Goal: Share content

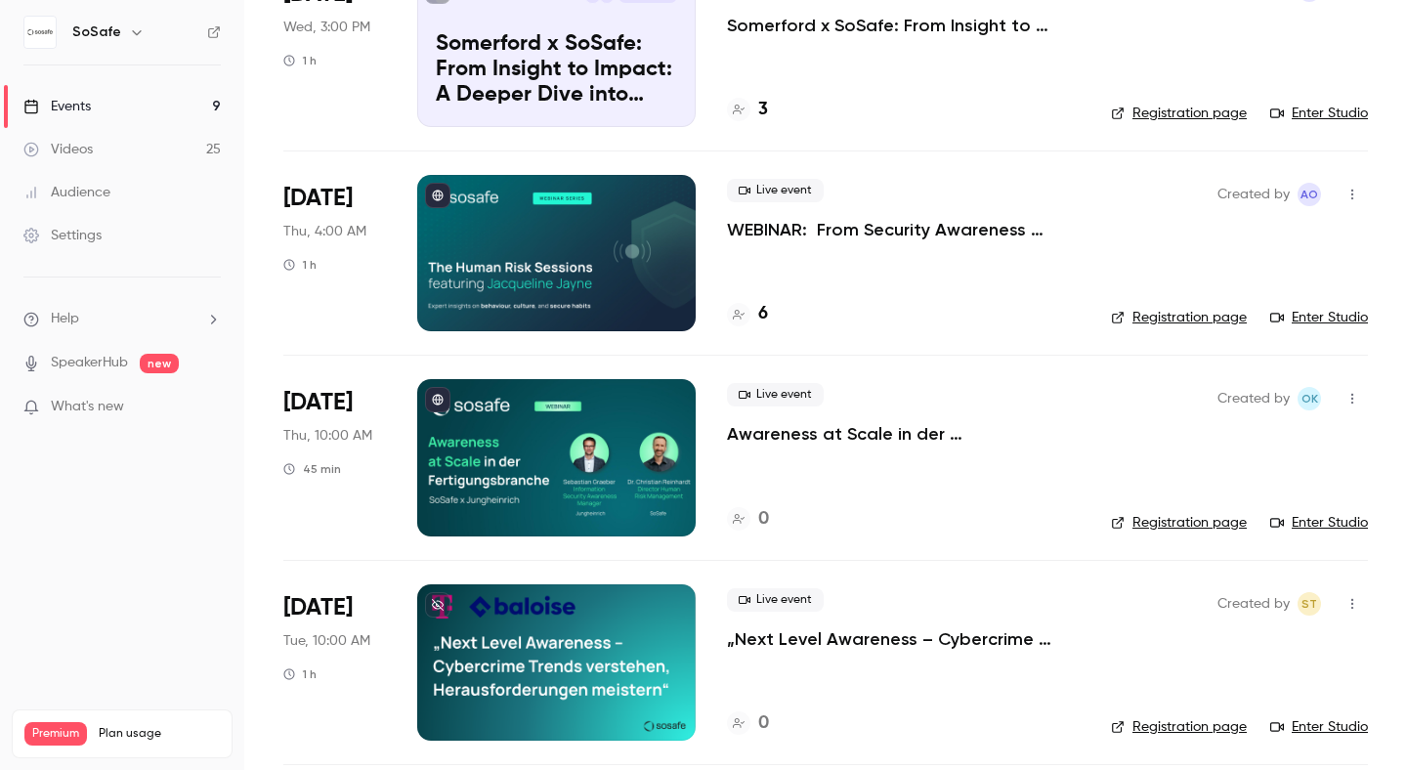
scroll to position [617, 0]
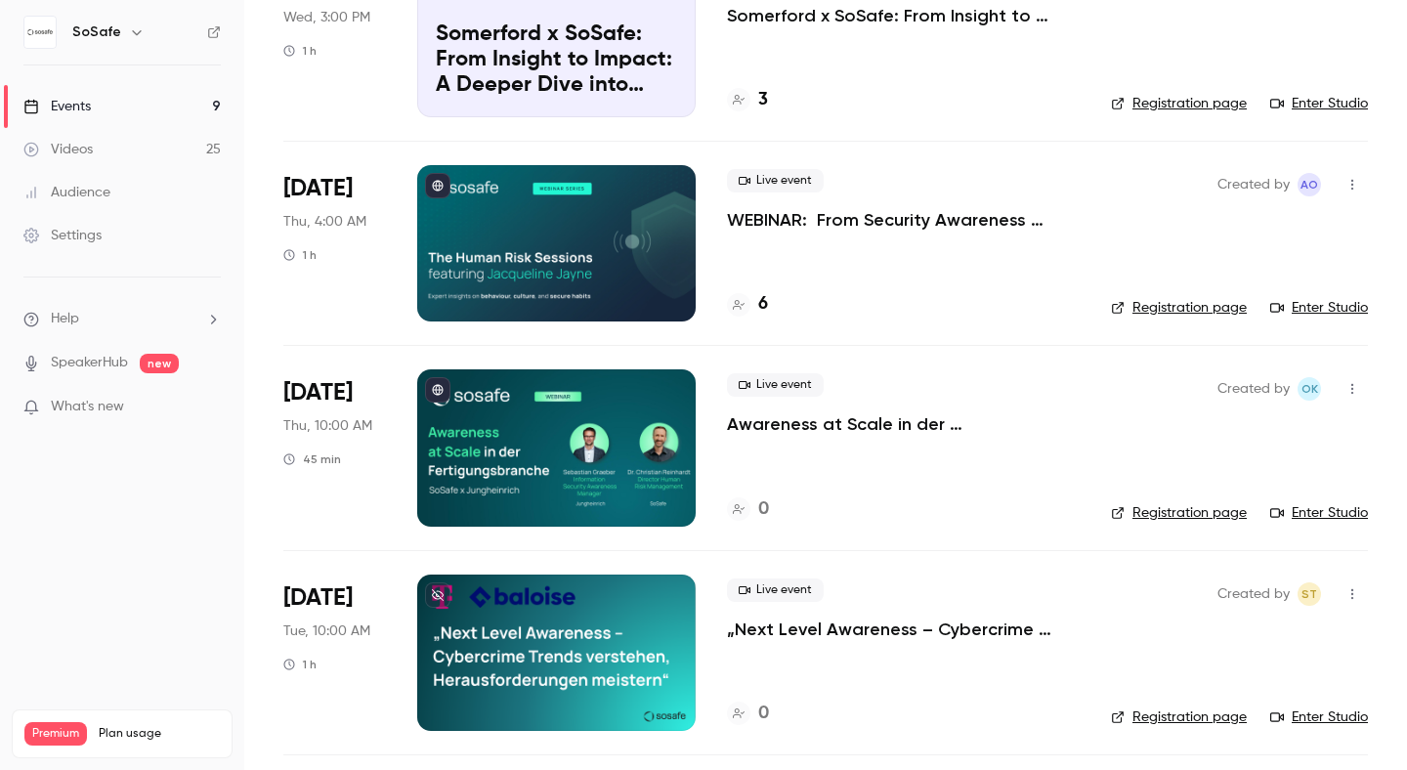
click at [559, 417] on div at bounding box center [556, 447] width 279 height 156
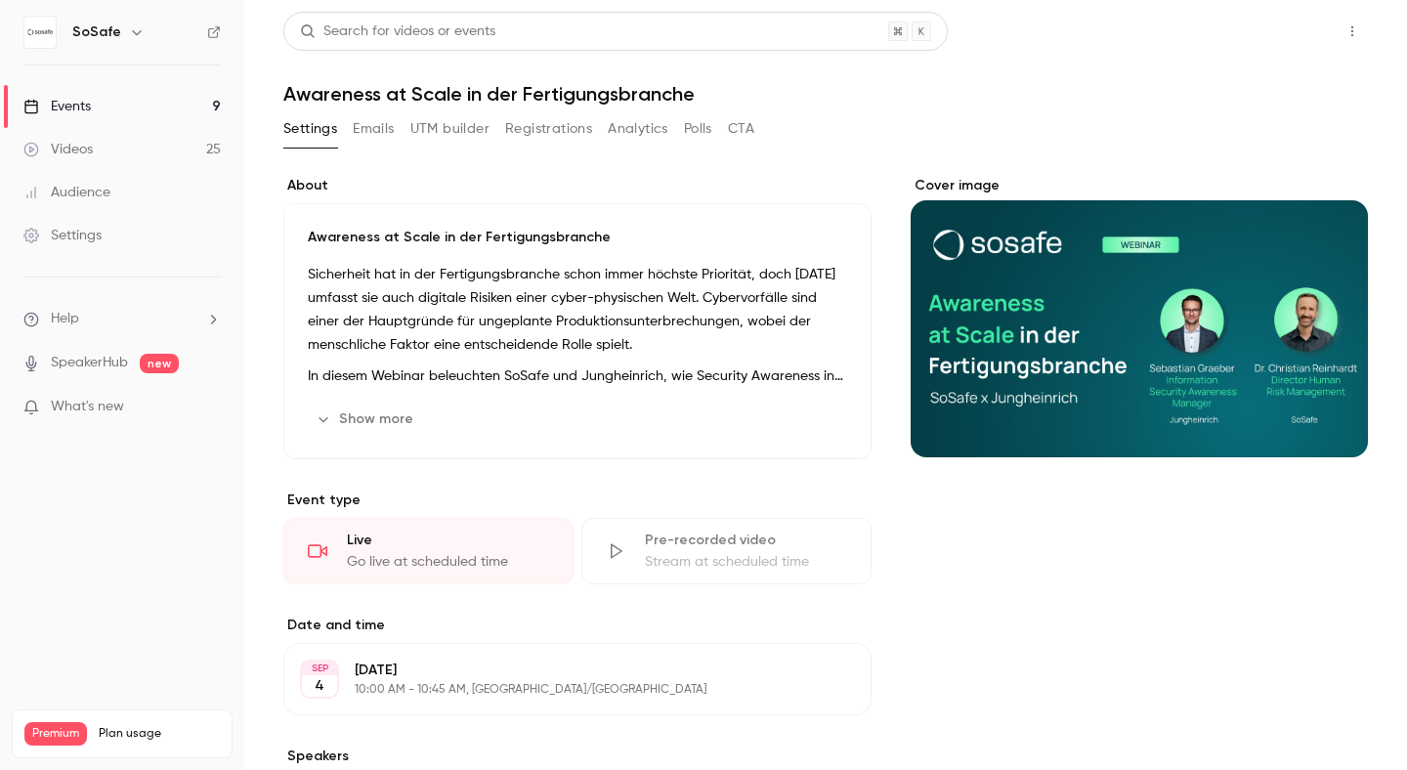
click at [1294, 28] on button "Share" at bounding box center [1282, 31] width 77 height 39
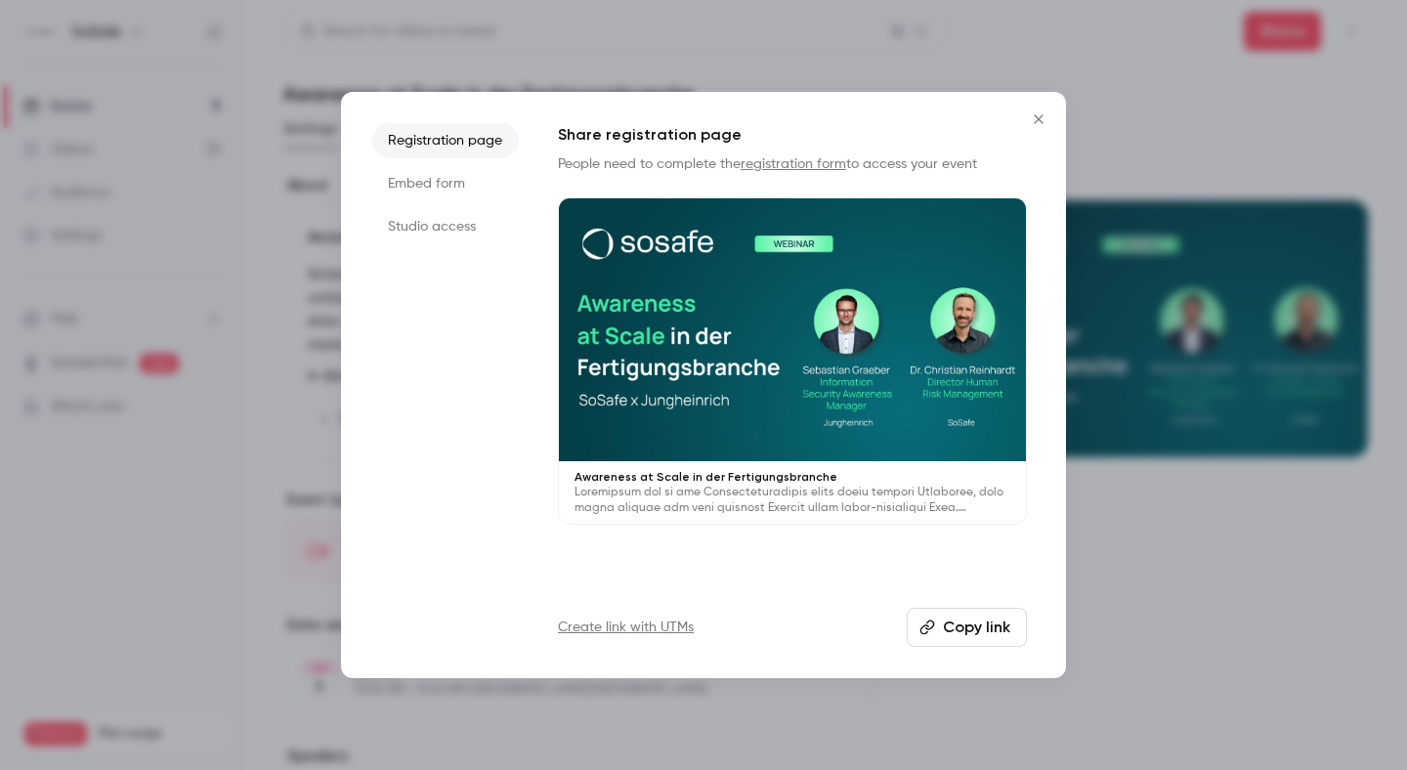
click at [984, 628] on button "Copy link" at bounding box center [967, 627] width 120 height 39
click at [1042, 118] on icon "Close" at bounding box center [1038, 119] width 23 height 16
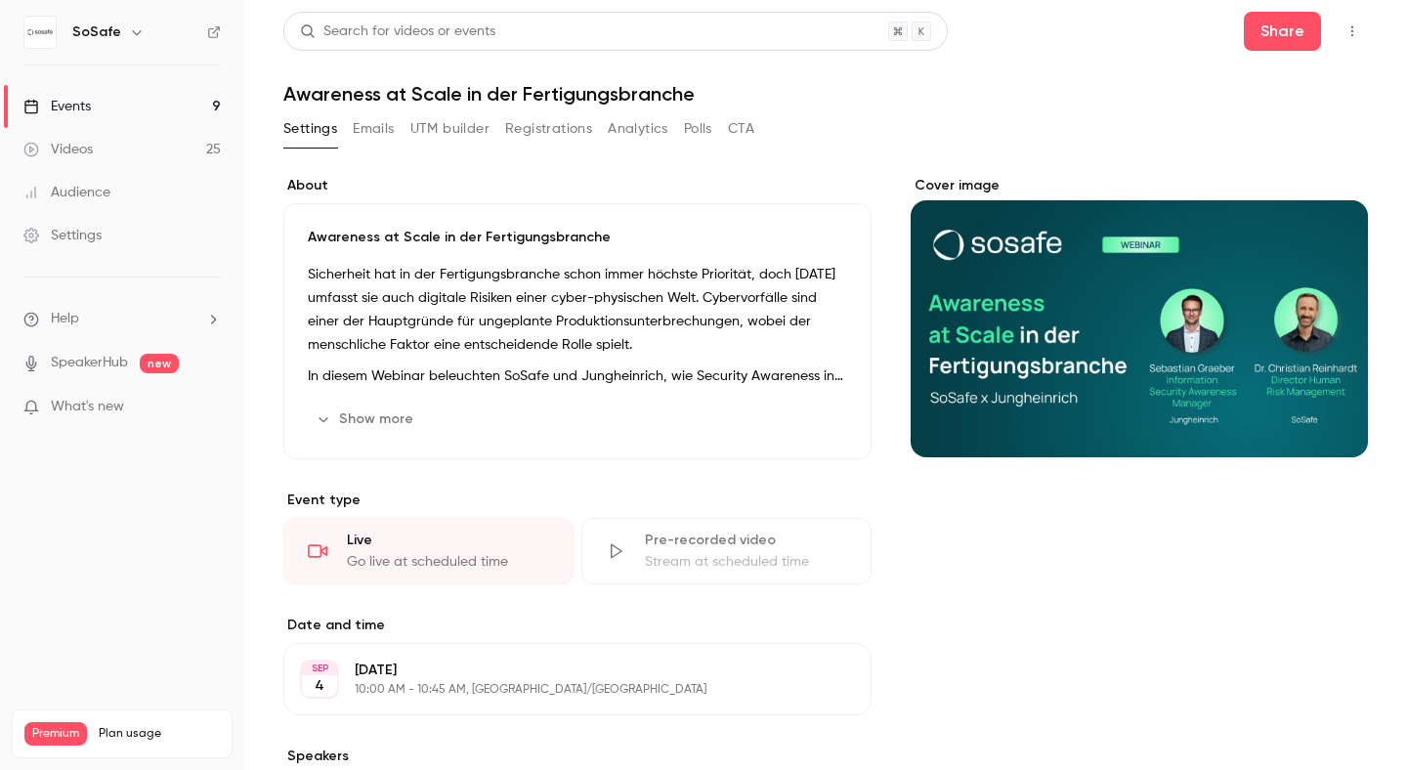
click at [63, 106] on div "Events" at bounding box center [56, 107] width 67 height 20
